Goal: Navigation & Orientation: Find specific page/section

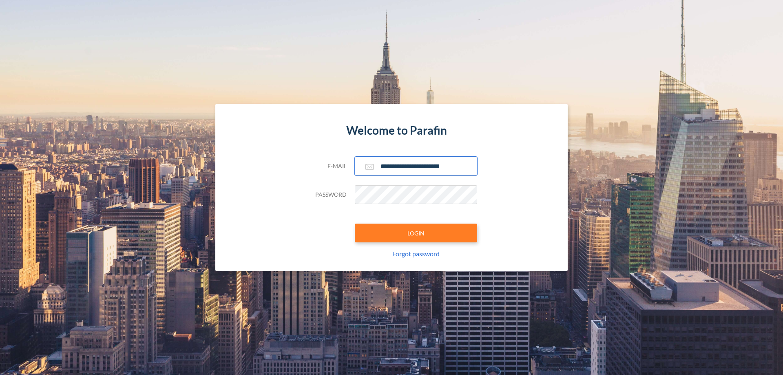
type input "**********"
click at [416, 233] on button "LOGIN" at bounding box center [416, 232] width 122 height 19
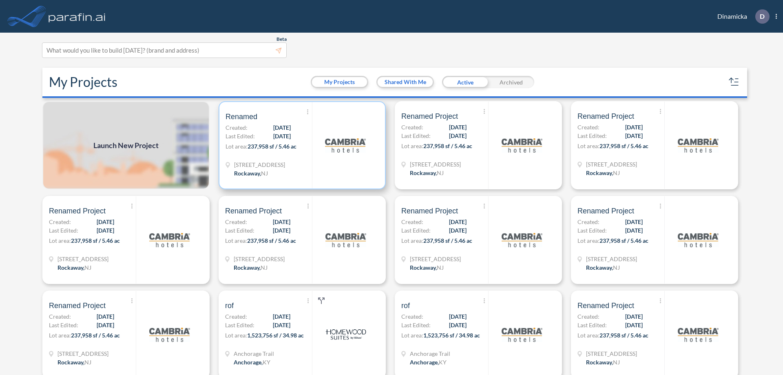
scroll to position [2, 0]
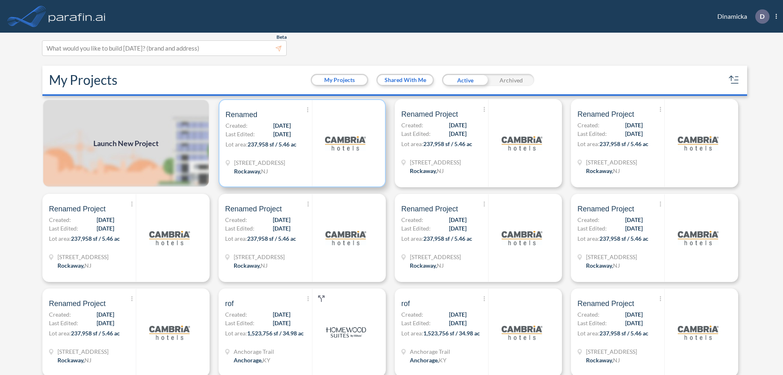
click at [300, 143] on p "Lot area: 237,958 sf / 5.46 ac" at bounding box center [268, 146] width 86 height 12
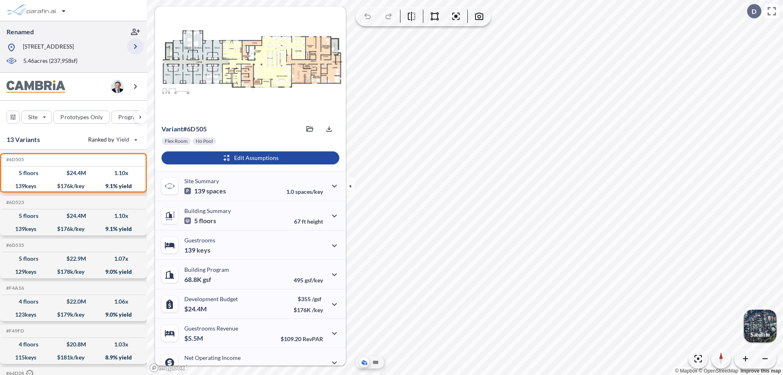
click at [135, 46] on icon "button" at bounding box center [135, 47] width 10 height 10
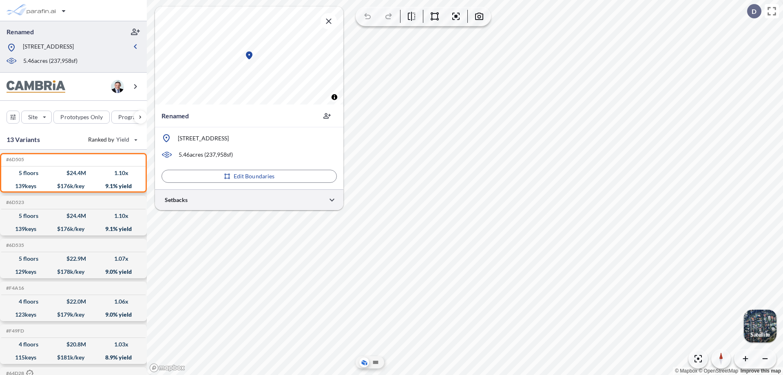
click at [249, 199] on div at bounding box center [249, 199] width 188 height 21
